Goal: Transaction & Acquisition: Obtain resource

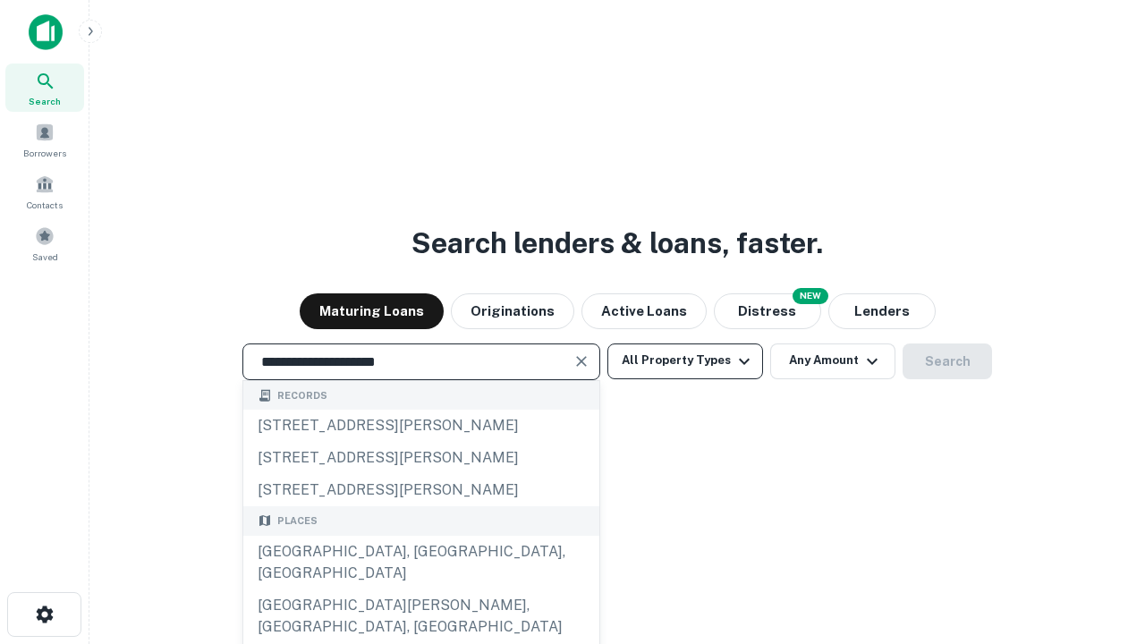
click at [420, 589] on div "[GEOGRAPHIC_DATA], [GEOGRAPHIC_DATA], [GEOGRAPHIC_DATA]" at bounding box center [421, 563] width 356 height 54
type input "**********"
click at [685, 360] on button "All Property Types" at bounding box center [685, 361] width 156 height 36
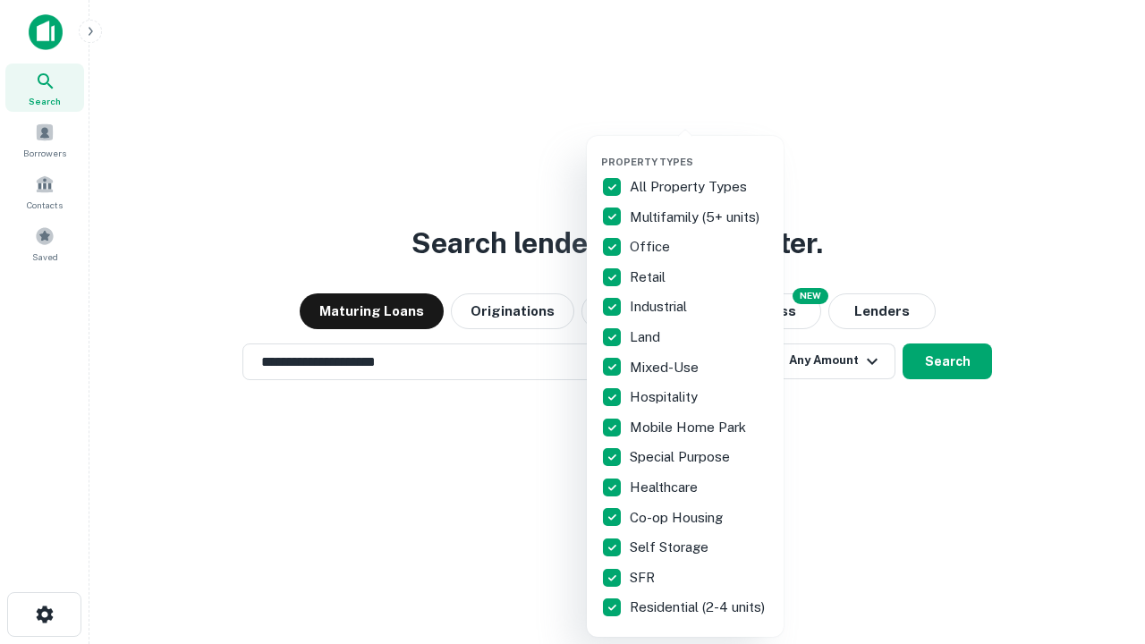
click at [700, 150] on button "button" at bounding box center [699, 150] width 197 height 1
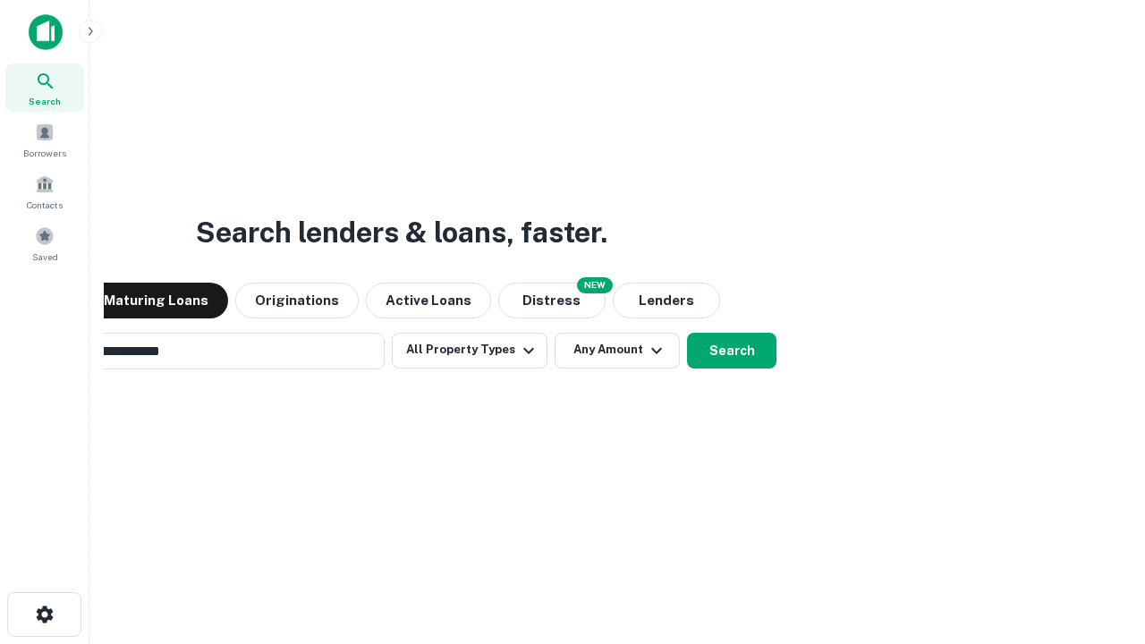
scroll to position [28, 0]
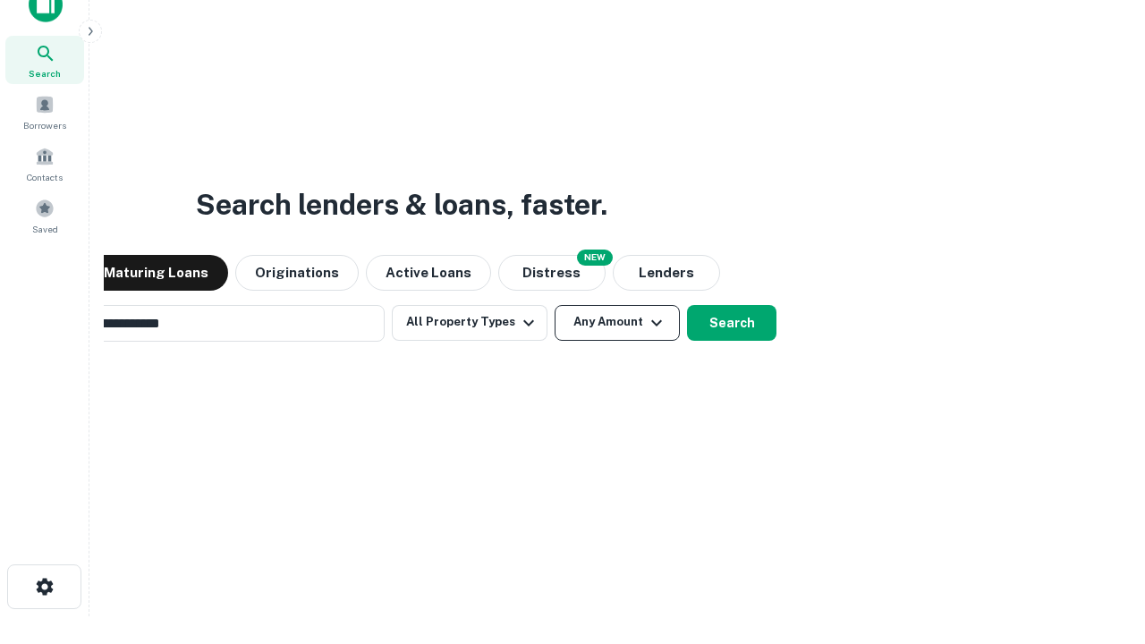
click at [555, 305] on button "Any Amount" at bounding box center [617, 323] width 125 height 36
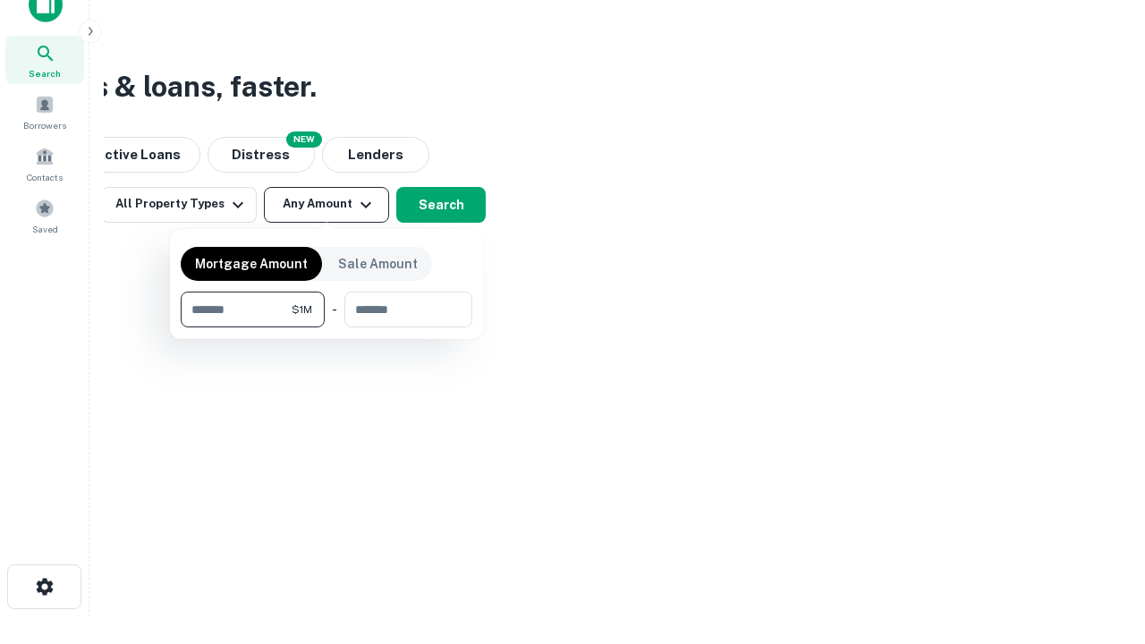
scroll to position [29, 0]
type input "*******"
click at [326, 327] on button "button" at bounding box center [327, 327] width 292 height 1
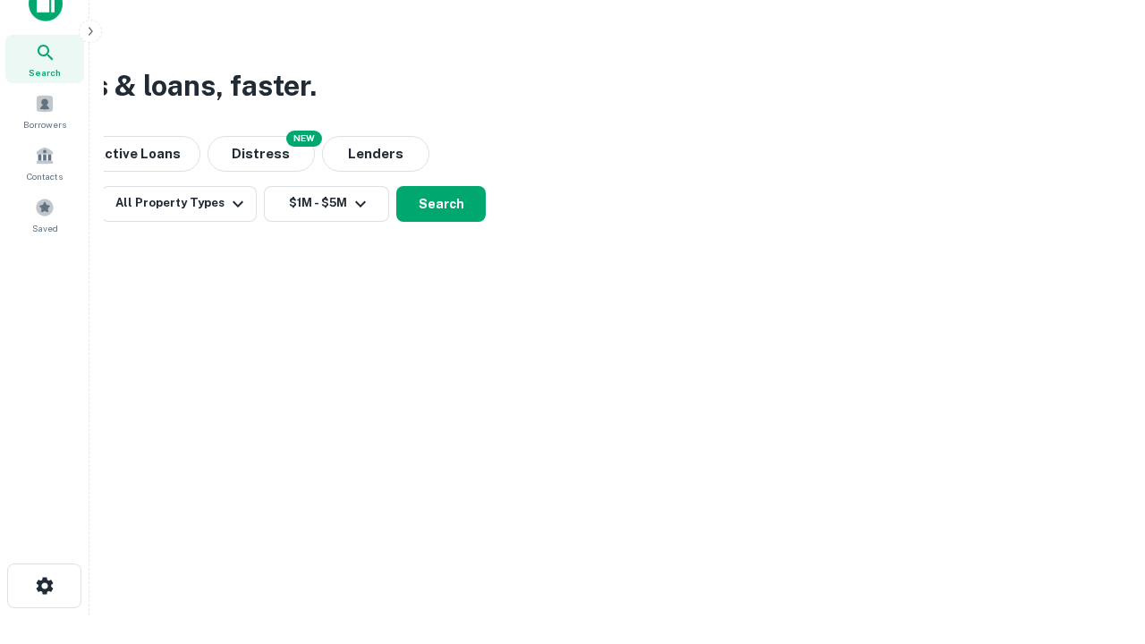
scroll to position [28, 0]
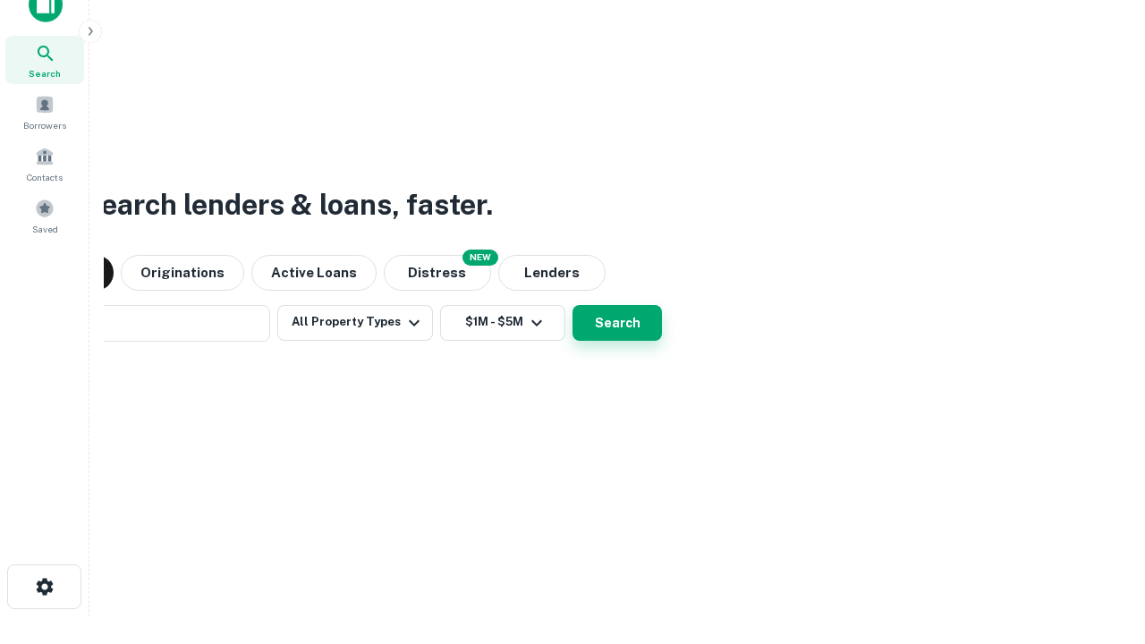
click at [572, 305] on button "Search" at bounding box center [616, 323] width 89 height 36
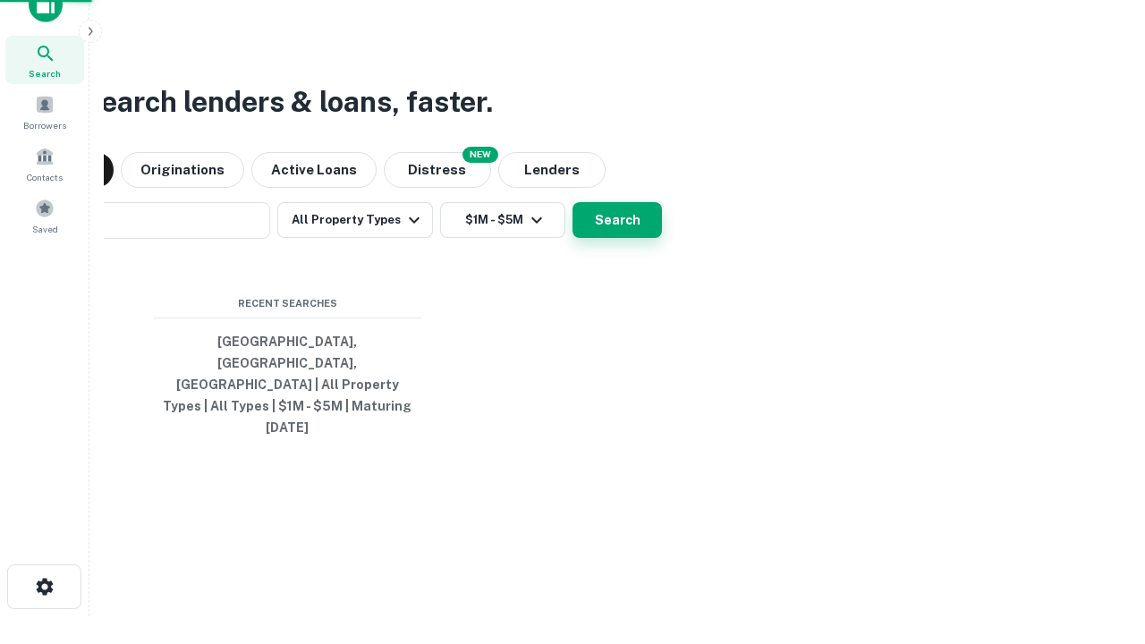
scroll to position [29, 0]
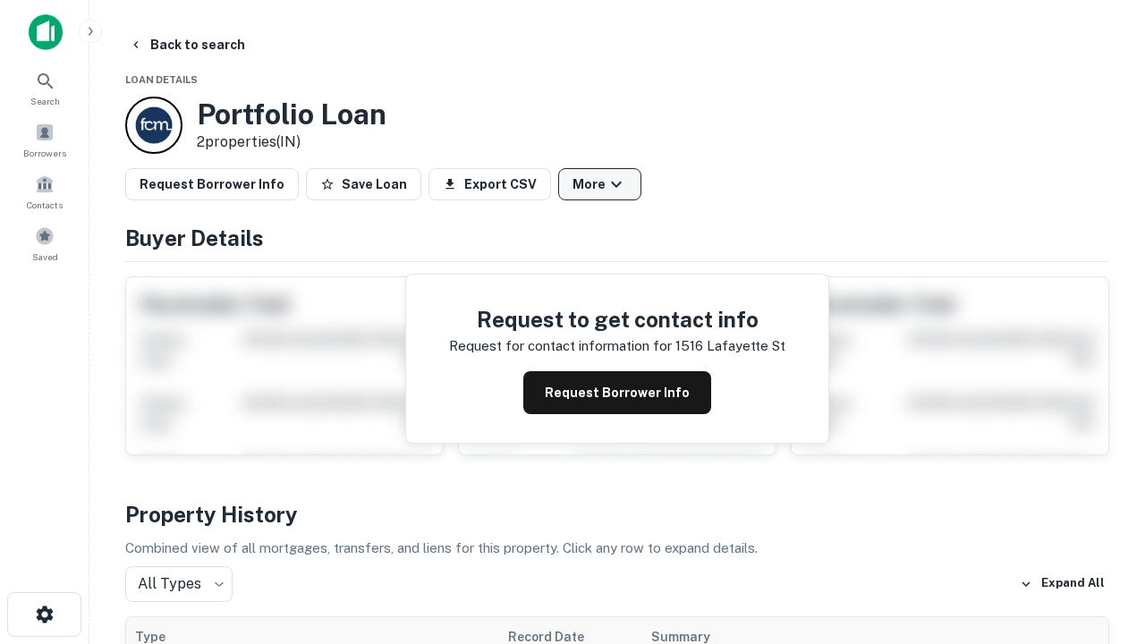
click at [599, 184] on button "More" at bounding box center [599, 184] width 83 height 32
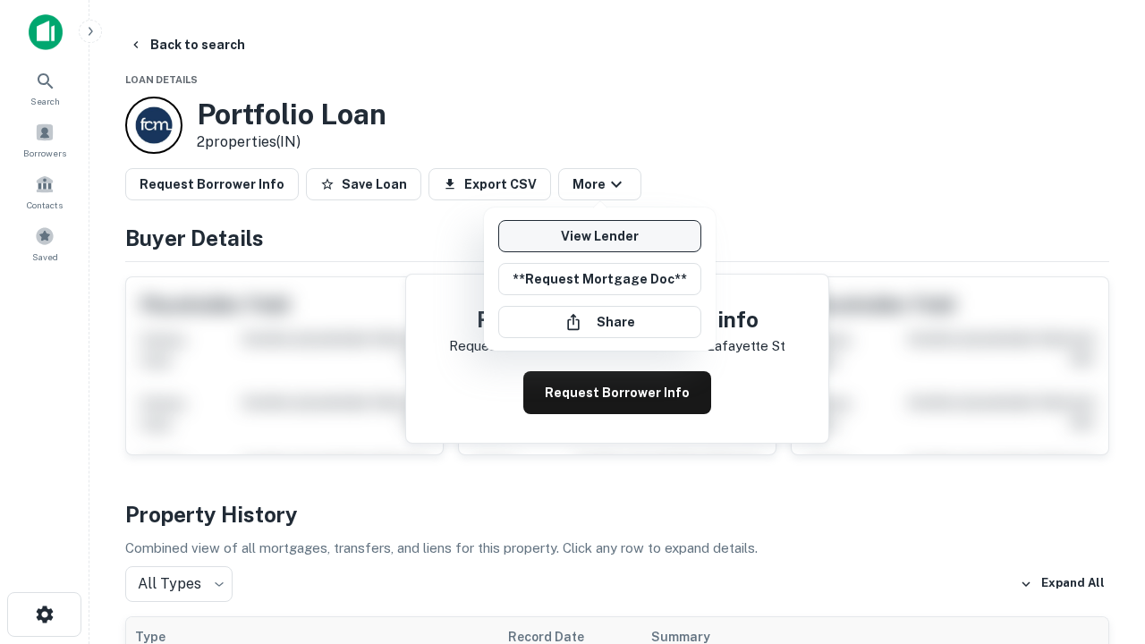
click at [599, 236] on link "View Lender" at bounding box center [599, 236] width 203 height 32
